Goal: Find specific page/section: Find specific page/section

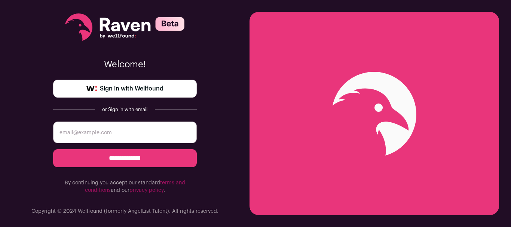
click at [146, 89] on span "Sign in with Wellfound" at bounding box center [132, 88] width 64 height 9
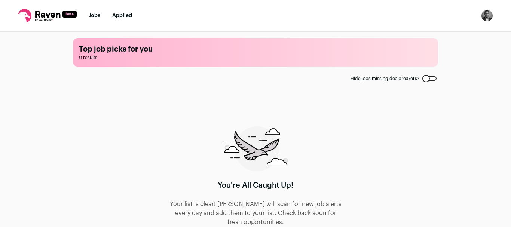
scroll to position [3, 0]
click at [127, 14] on link "Applied" at bounding box center [122, 15] width 20 height 5
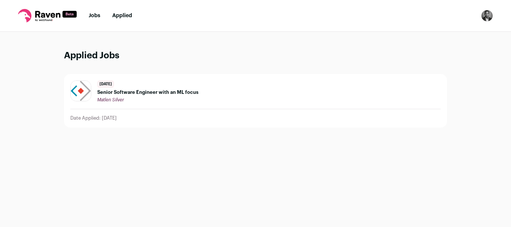
click at [487, 14] on img "Open dropdown" at bounding box center [487, 16] width 12 height 12
click at [130, 153] on div "Applied Jobs 6 months ago Senior Software Engineer with an ML focus Matlen Silv…" at bounding box center [255, 138] width 383 height 177
